Goal: Transaction & Acquisition: Subscribe to service/newsletter

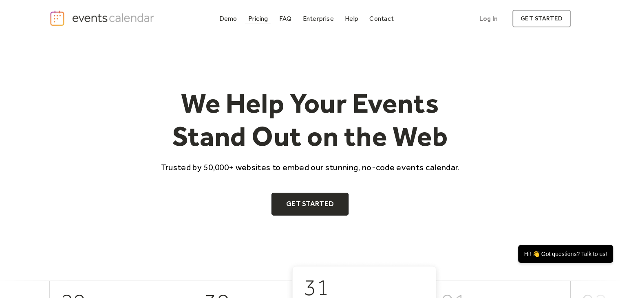
click at [256, 17] on div "Pricing" at bounding box center [258, 18] width 20 height 4
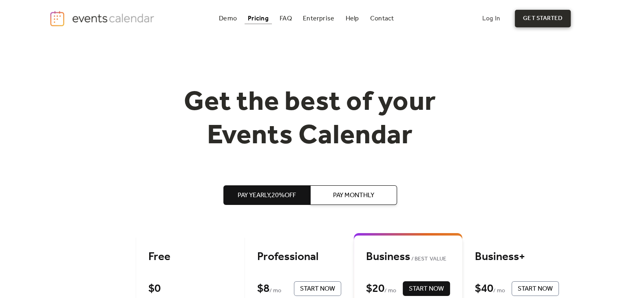
click at [530, 14] on link "get started" at bounding box center [543, 19] width 56 height 18
